Goal: Task Accomplishment & Management: Complete application form

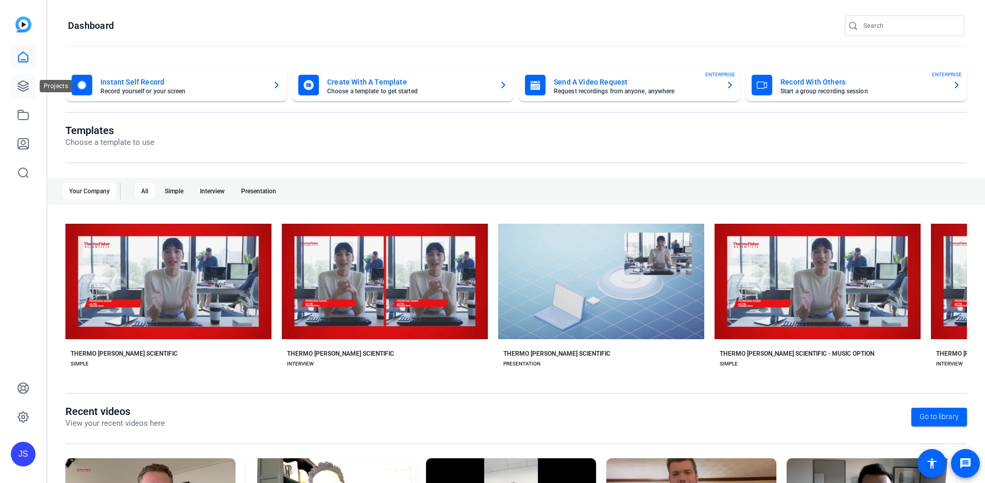
click at [22, 91] on icon at bounding box center [23, 86] width 12 height 12
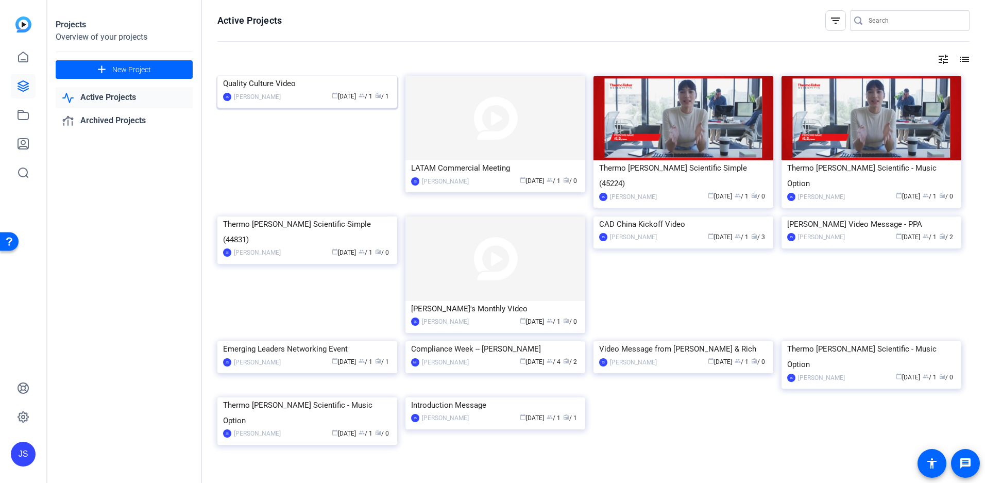
click at [319, 76] on img at bounding box center [307, 76] width 180 height 0
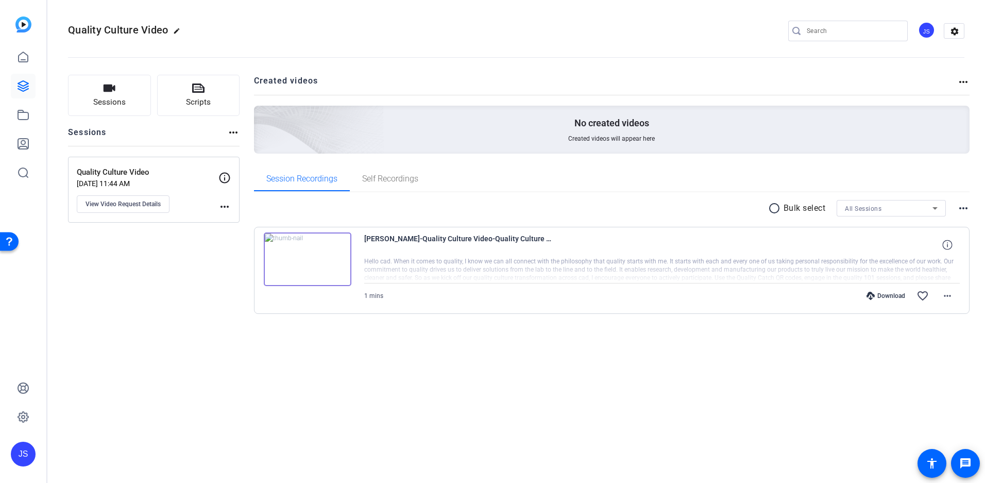
click at [334, 258] on img at bounding box center [308, 259] width 88 height 54
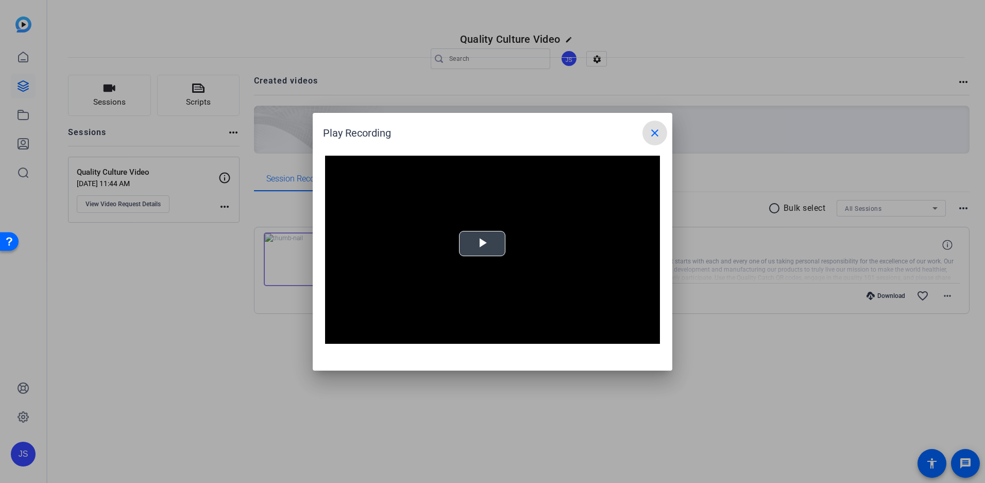
click at [482, 243] on span "Video Player" at bounding box center [482, 243] width 0 height 0
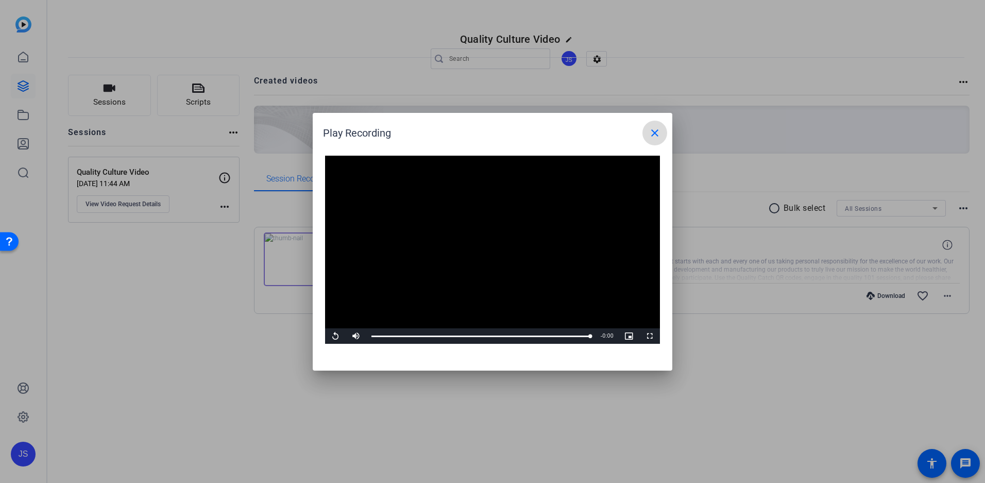
click at [657, 136] on mat-icon "close" at bounding box center [655, 133] width 12 height 12
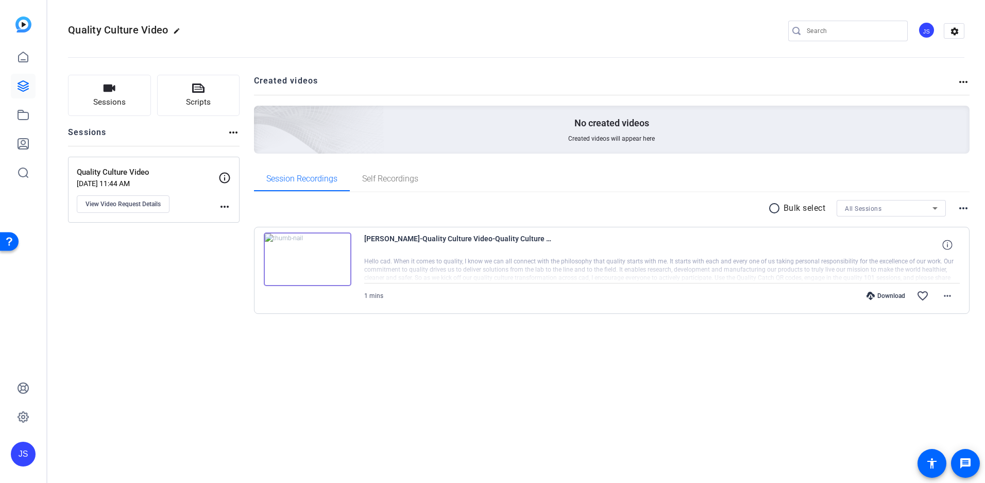
click at [403, 364] on div "Quality Culture Video edit JS settings Sessions Scripts Sessions more_horiz Qua…" at bounding box center [516, 241] width 938 height 483
drag, startPoint x: 588, startPoint y: 408, endPoint x: 595, endPoint y: 342, distance: 66.8
click at [590, 402] on div "Quality Culture Video edit JS settings Sessions Scripts Sessions more_horiz Qua…" at bounding box center [516, 241] width 938 height 483
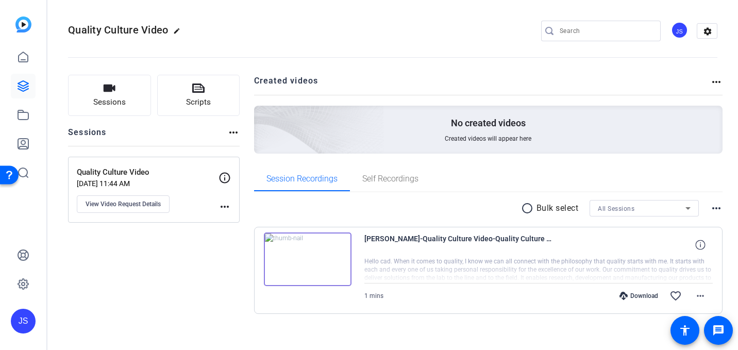
click at [712, 78] on mat-icon "more_horiz" at bounding box center [716, 82] width 12 height 12
click at [600, 90] on div at bounding box center [369, 175] width 738 height 350
click at [231, 201] on div "Quality Culture Video [DATE] 11:44 AM View Video Request Details more_horiz" at bounding box center [154, 190] width 172 height 66
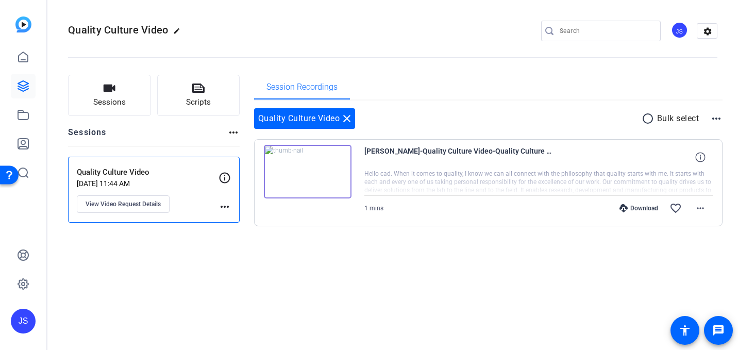
click at [226, 205] on mat-icon "more_horiz" at bounding box center [224, 206] width 12 height 12
click at [124, 199] on div at bounding box center [369, 175] width 738 height 350
click at [119, 210] on button "View Video Request Details" at bounding box center [123, 204] width 93 height 18
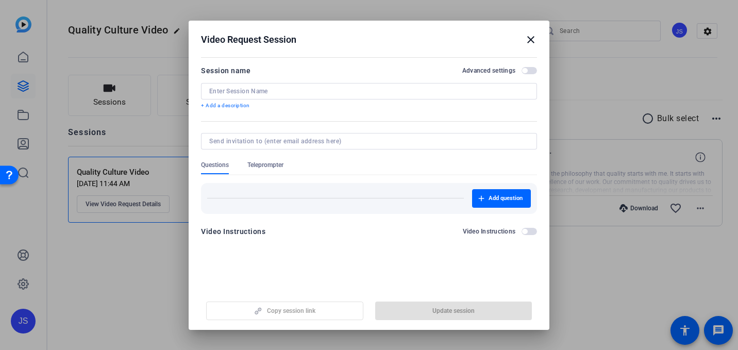
type input "Quality Culture Video"
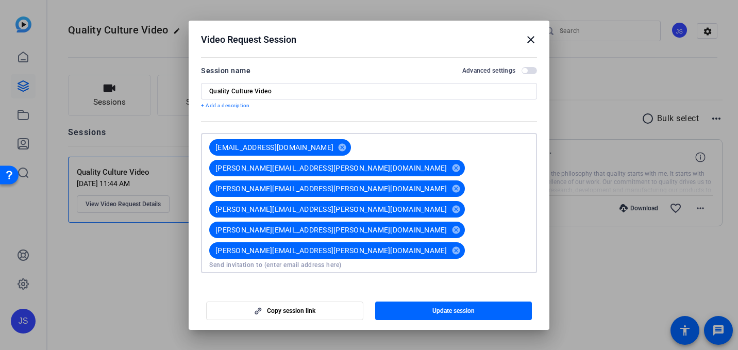
click at [276, 261] on input at bounding box center [368, 265] width 319 height 8
click at [252, 261] on input at bounding box center [368, 265] width 319 height 8
paste input "[PERSON_NAME][EMAIL_ADDRESS][PERSON_NAME][DOMAIN_NAME]"
type input "[PERSON_NAME][EMAIL_ADDRESS][PERSON_NAME][DOMAIN_NAME]"
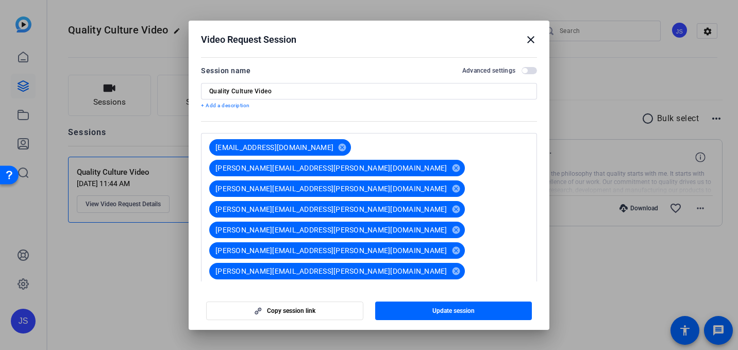
click at [371, 226] on form "Session name Advanced settings Quality Culture Video + Add a description [EMAIL…" at bounding box center [369, 226] width 336 height 324
click at [316, 314] on span "button" at bounding box center [285, 310] width 156 height 25
click at [431, 310] on span "button" at bounding box center [453, 310] width 157 height 25
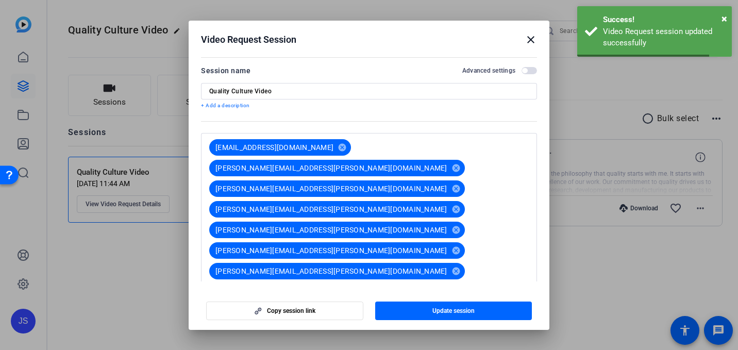
click at [590, 167] on div at bounding box center [369, 175] width 738 height 350
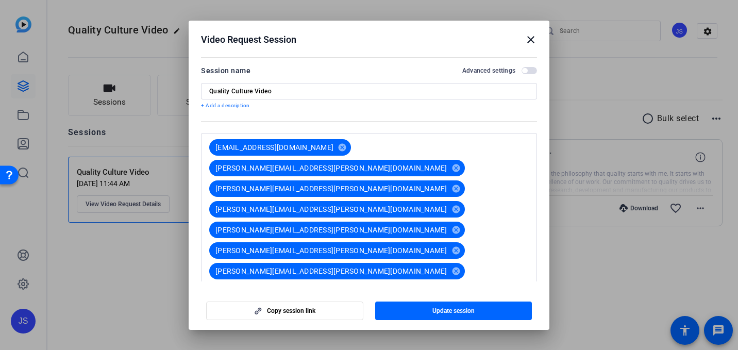
click at [529, 35] on mat-icon "close" at bounding box center [531, 39] width 12 height 12
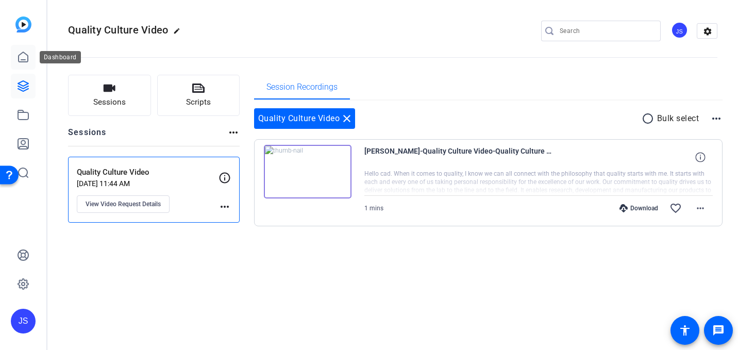
click at [24, 67] on link at bounding box center [23, 57] width 25 height 25
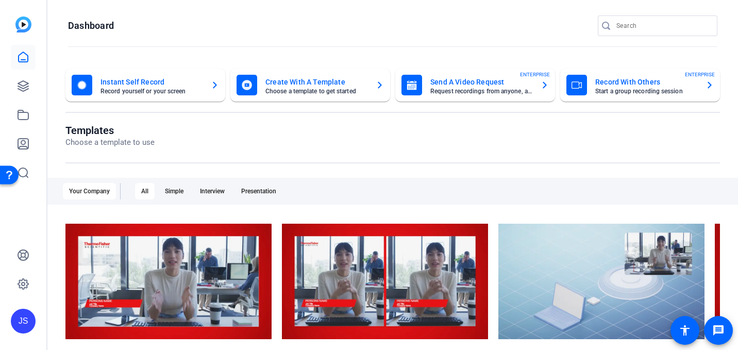
click at [7, 64] on div "JS" at bounding box center [23, 175] width 46 height 350
click at [29, 53] on link at bounding box center [23, 57] width 25 height 25
